Goal: Navigation & Orientation: Understand site structure

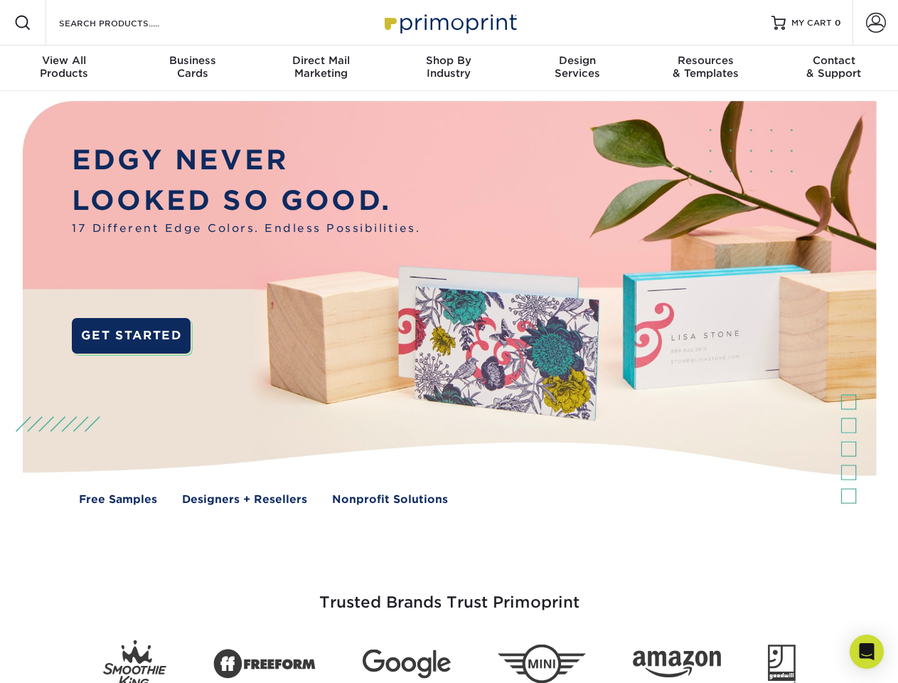
click at [449, 341] on img at bounding box center [448, 313] width 889 height 444
click at [23, 23] on span at bounding box center [22, 22] width 17 height 17
click at [875, 23] on span at bounding box center [876, 23] width 20 height 20
click at [64, 68] on div "View All Products" at bounding box center [64, 67] width 128 height 26
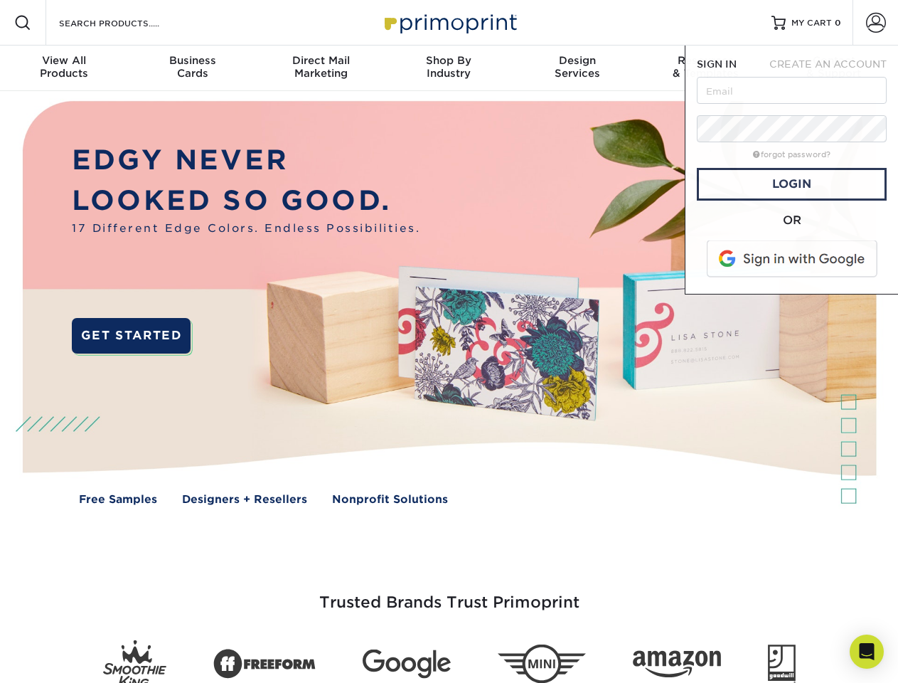
click at [192, 68] on div "Business Cards" at bounding box center [192, 67] width 128 height 26
click at [321, 68] on div "Direct Mail Marketing" at bounding box center [321, 67] width 128 height 26
click at [449, 68] on div "Shop By Industry" at bounding box center [449, 67] width 128 height 26
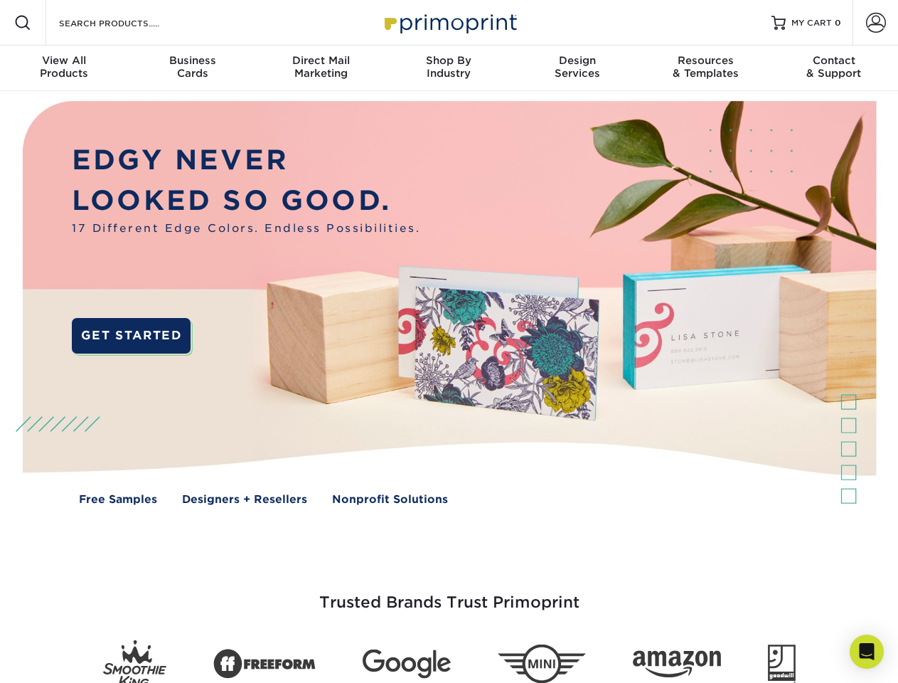
click at [577, 68] on div "Design Services" at bounding box center [577, 67] width 128 height 26
click at [705, 68] on div "Resources & Templates" at bounding box center [705, 67] width 128 height 26
click at [834, 68] on div "Contact & Support" at bounding box center [834, 67] width 128 height 26
